Goal: Task Accomplishment & Management: Manage account settings

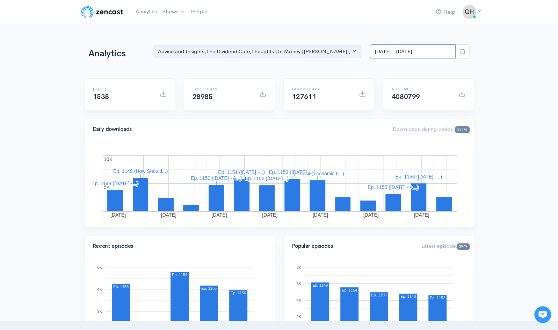
click at [401, 50] on input "Jul 31, 2025 - Aug 13, 2025" at bounding box center [413, 51] width 86 height 14
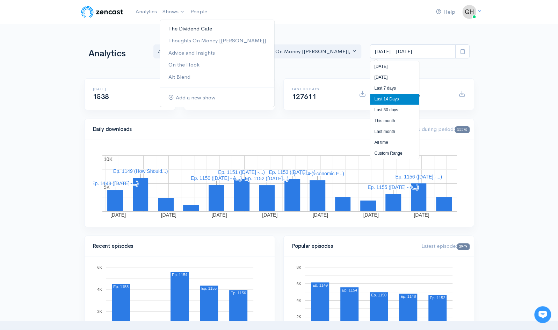
click at [181, 24] on link "The Dividend Cafe" at bounding box center [217, 29] width 114 height 12
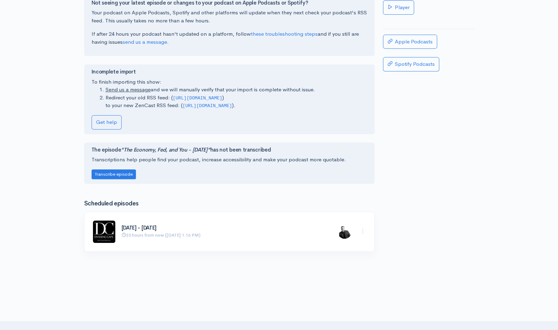
scroll to position [175, 0]
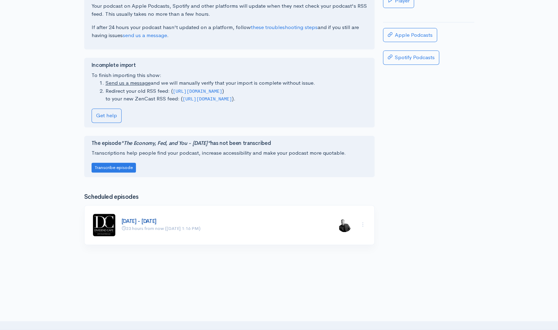
click at [157, 218] on link "[DATE] - [DATE]" at bounding box center [139, 220] width 35 height 7
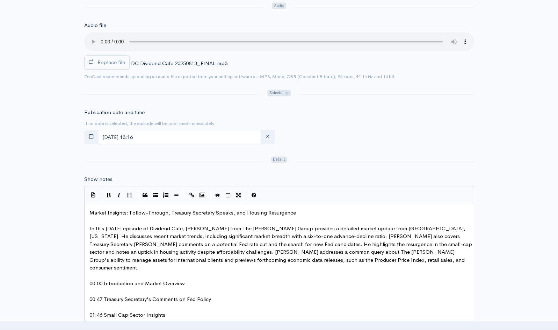
scroll to position [245, 0]
click at [132, 137] on input "August, 14 2025 13:16" at bounding box center [180, 136] width 164 height 14
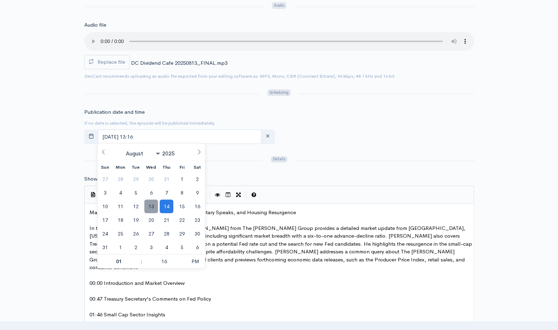
click at [149, 204] on span "13" at bounding box center [151, 206] width 14 height 14
click at [139, 258] on span at bounding box center [138, 257] width 5 height 7
type input "August, 13 2025 14:16"
type input "02"
click at [182, 264] on span at bounding box center [183, 264] width 5 height 7
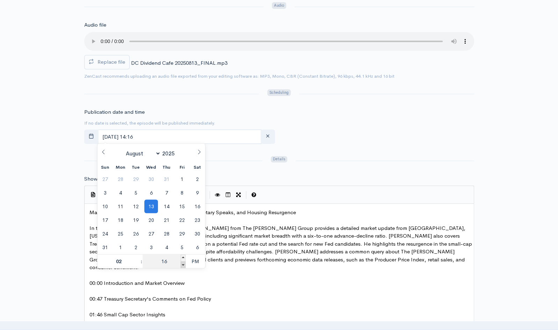
type input "August, 13 2025 14:11"
type input "15"
type input "[DATE] 14:15"
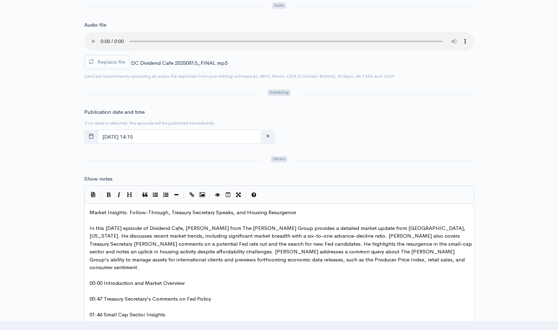
click at [361, 188] on div "| | | | |" at bounding box center [279, 194] width 390 height 18
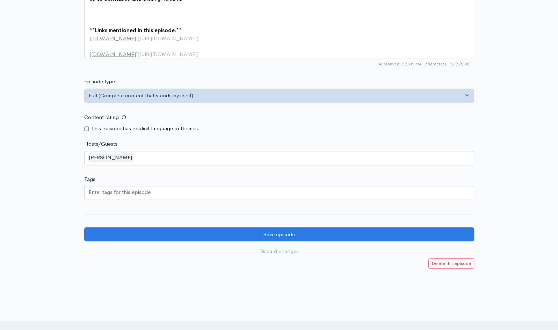
scroll to position [646, 0]
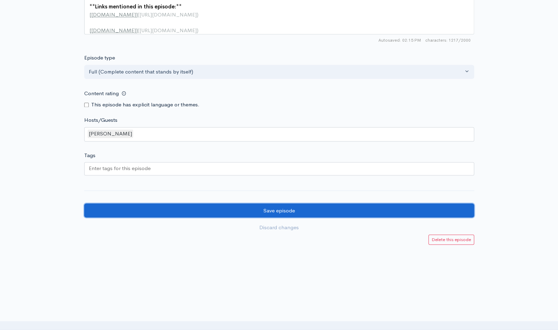
click at [289, 204] on input "Save episode" at bounding box center [279, 210] width 390 height 14
